Goal: Information Seeking & Learning: Find specific fact

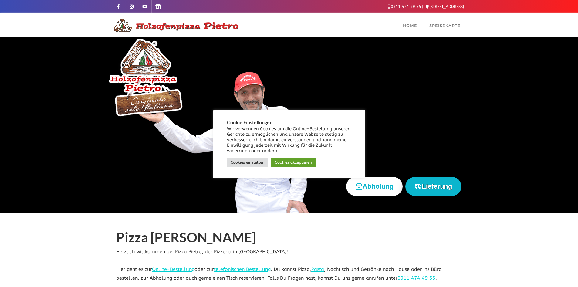
scroll to position [91, 0]
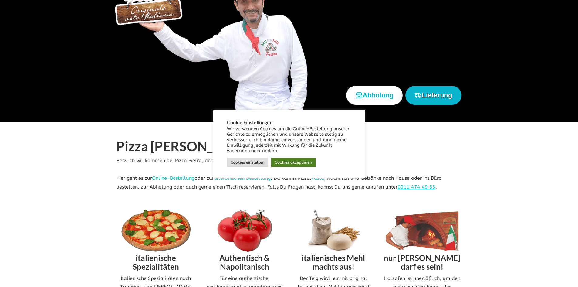
click at [293, 162] on link "Cookies akzeptieren" at bounding box center [293, 161] width 44 height 9
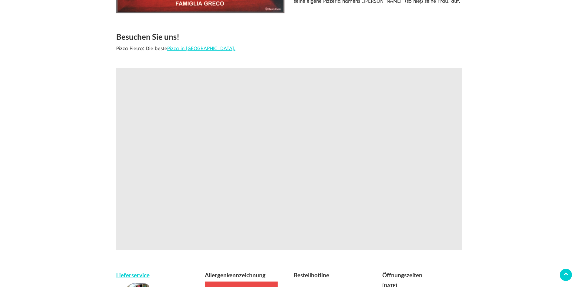
scroll to position [1061, 0]
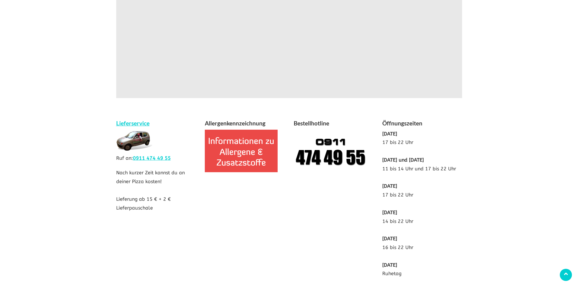
drag, startPoint x: 151, startPoint y: 188, endPoint x: 180, endPoint y: 202, distance: 32.6
click at [181, 202] on div "Lieferservice Ruf an: 0911 474 49 55 Nach kurzer Zeit kannst du an deiner Pizza…" at bounding box center [156, 169] width 89 height 100
click at [180, 200] on div "Lieferservice Ruf an: 0911 474 49 55 Nach kurzer Zeit kannst du an deiner Pizza…" at bounding box center [156, 169] width 89 height 100
click at [139, 119] on link "Lieferservice" at bounding box center [132, 122] width 33 height 7
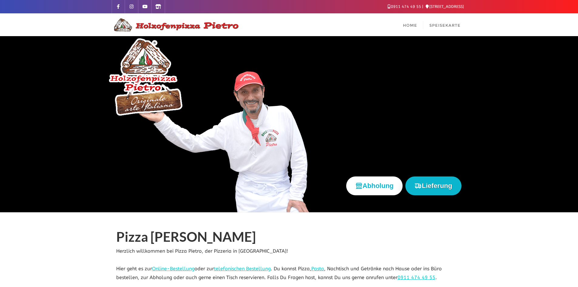
scroll to position [953, 0]
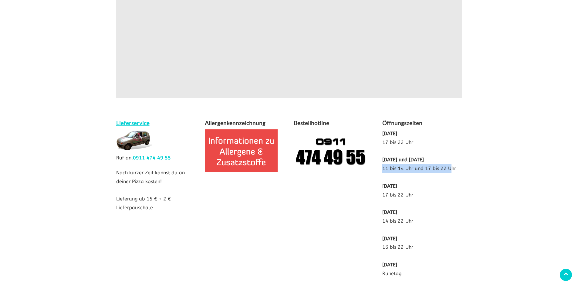
drag, startPoint x: 382, startPoint y: 158, endPoint x: 449, endPoint y: 165, distance: 66.7
click at [449, 165] on div "Öffnungszeiten [DATE] 17 bis 22 Uhr [DATE] und [DATE] 11 bis 14 Uhr und 17 bis …" at bounding box center [422, 200] width 89 height 165
click at [449, 165] on p "[DATE] 17 bis 22 Uhr [DATE] und [DATE] 11 bis 14 Uhr und 17 bis 22 Uhr [DATE] 1…" at bounding box center [422, 203] width 80 height 149
